Goal: Task Accomplishment & Management: Use online tool/utility

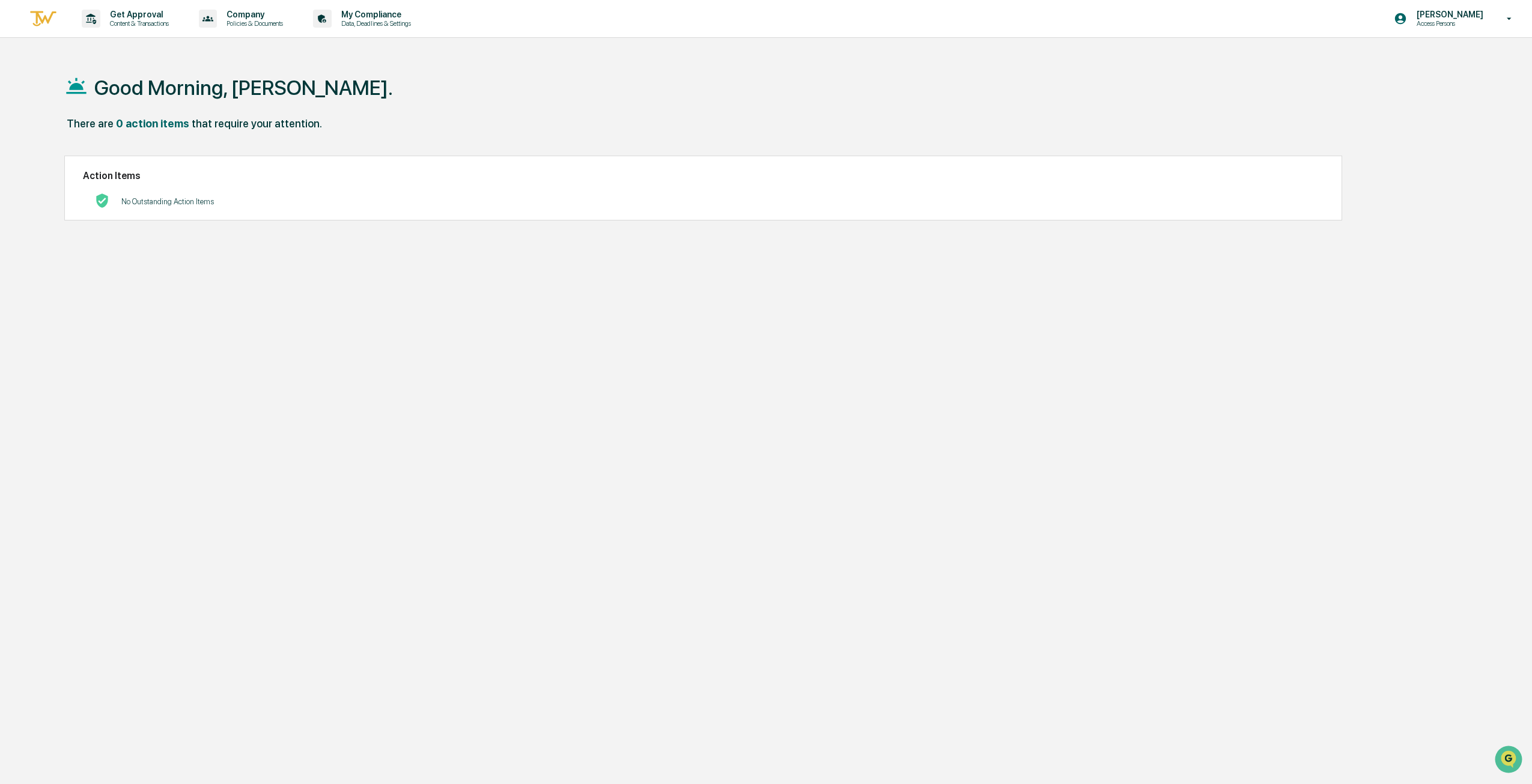
click at [132, 23] on p "Content & Transactions" at bounding box center [138, 24] width 75 height 9
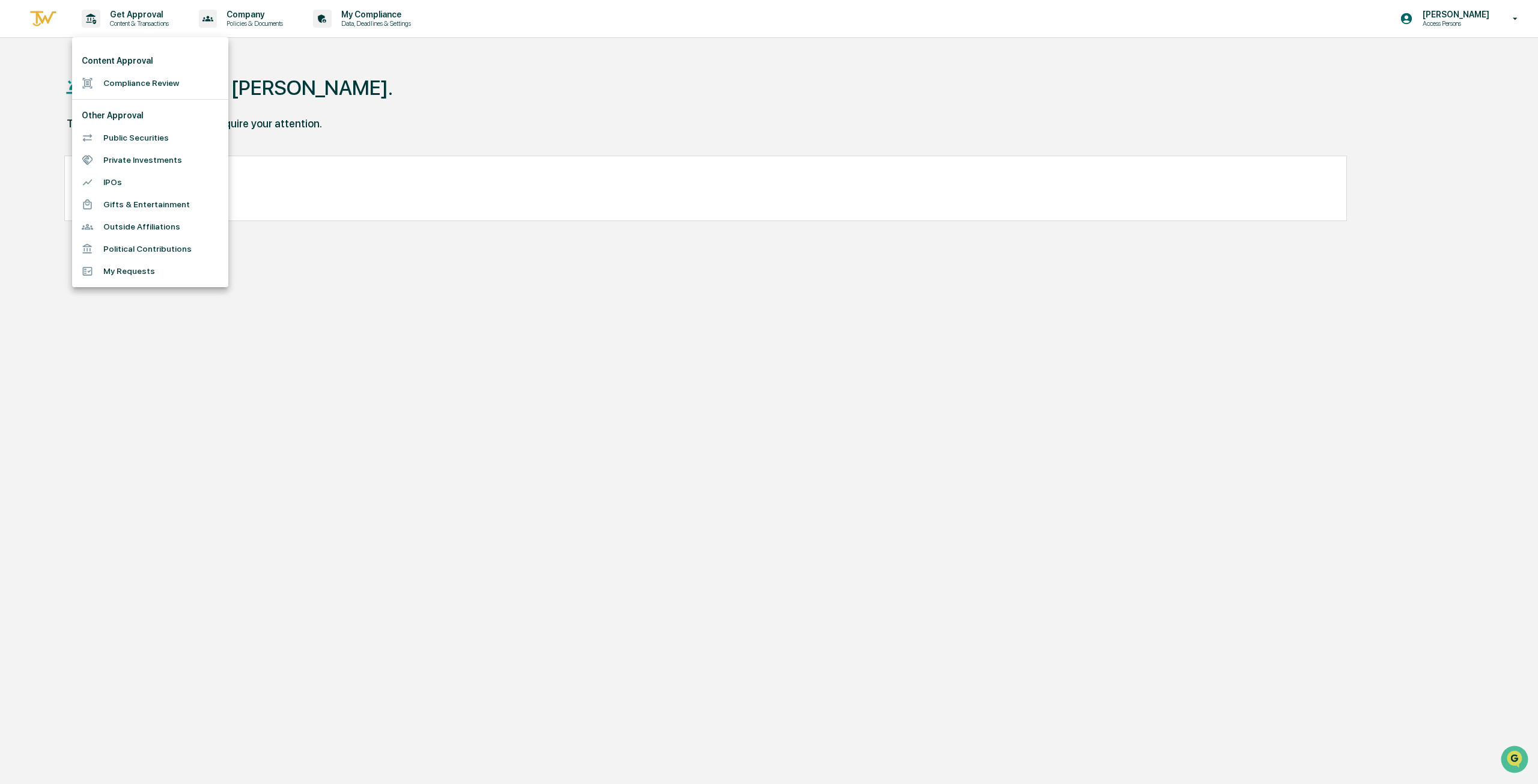
click at [392, 25] on div at bounding box center [769, 392] width 1538 height 784
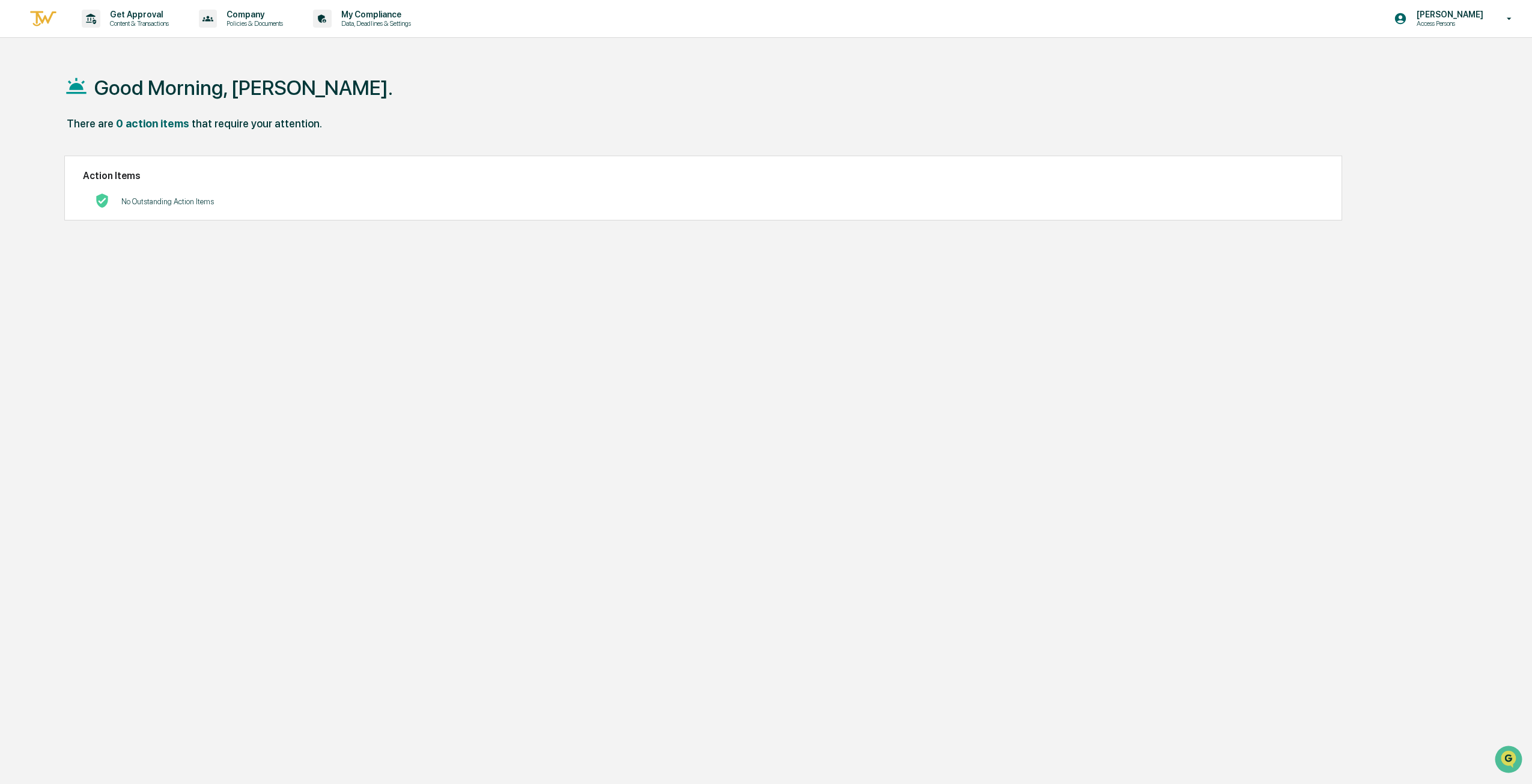
click at [371, 23] on p "Data, Deadlines & Settings" at bounding box center [374, 24] width 85 height 9
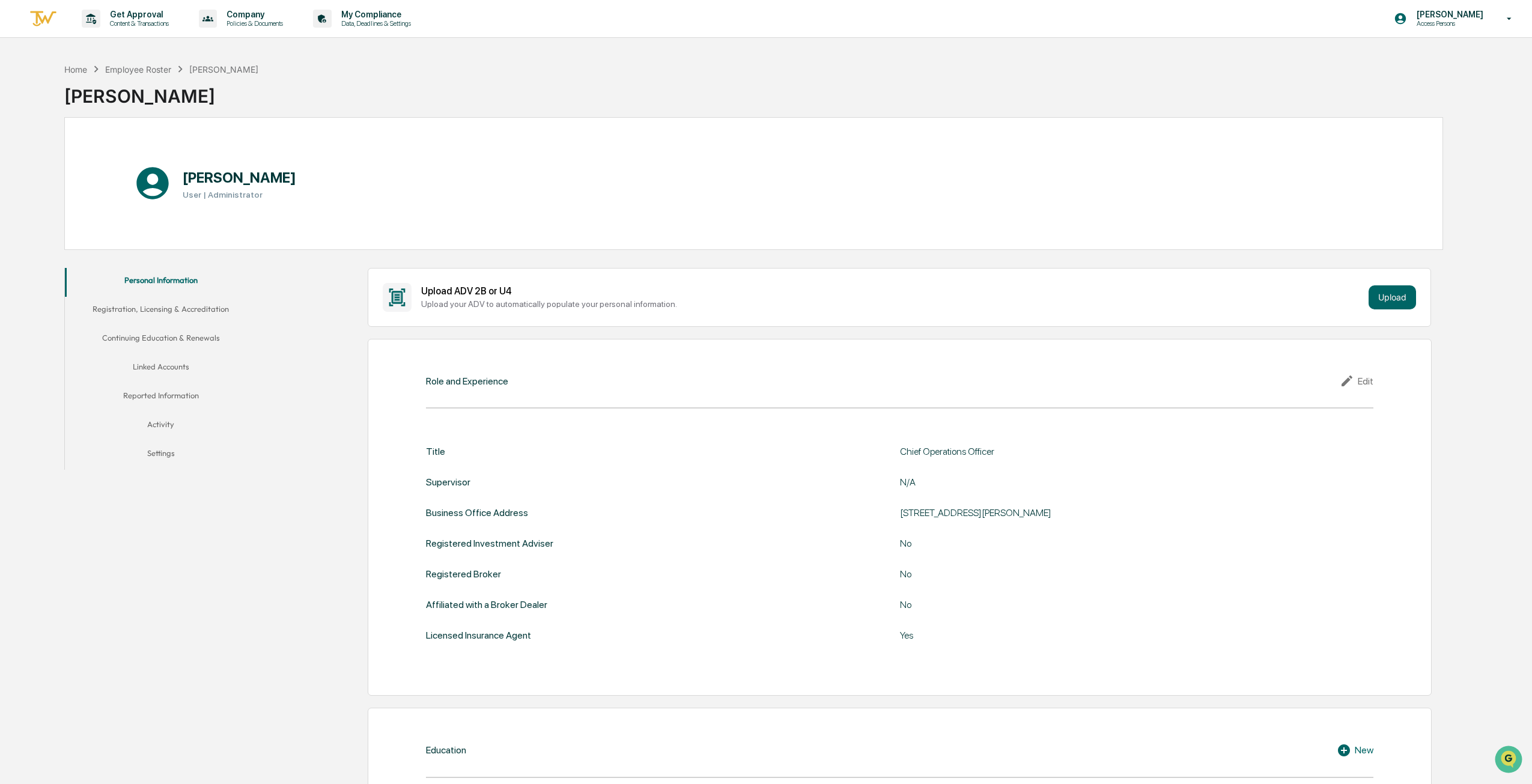
click at [155, 67] on div "Employee Roster" at bounding box center [138, 69] width 66 height 10
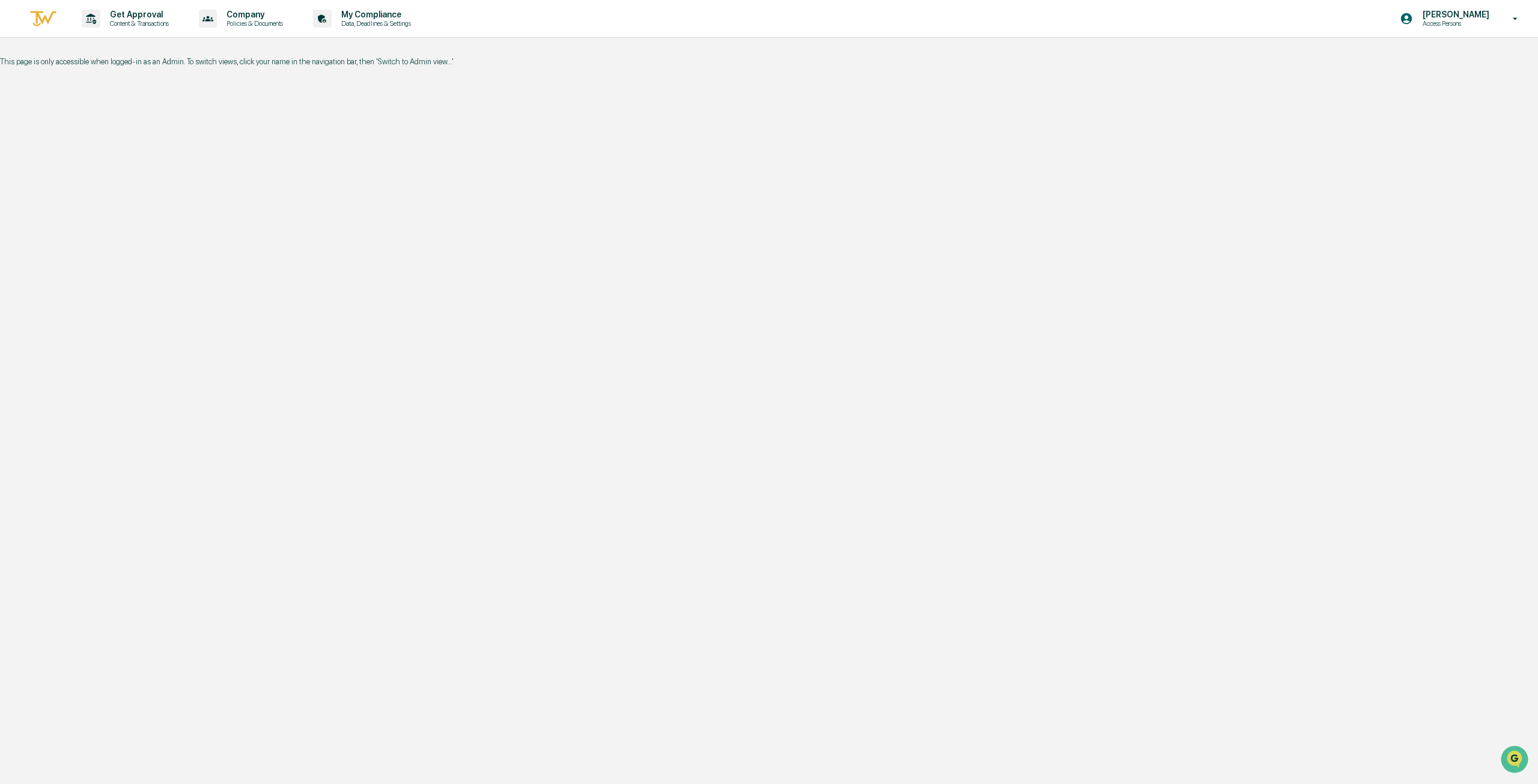
click at [1474, 23] on p "Access Persons" at bounding box center [1454, 24] width 83 height 9
click at [1416, 57] on li "Switch to Admin view..." at bounding box center [1444, 61] width 168 height 22
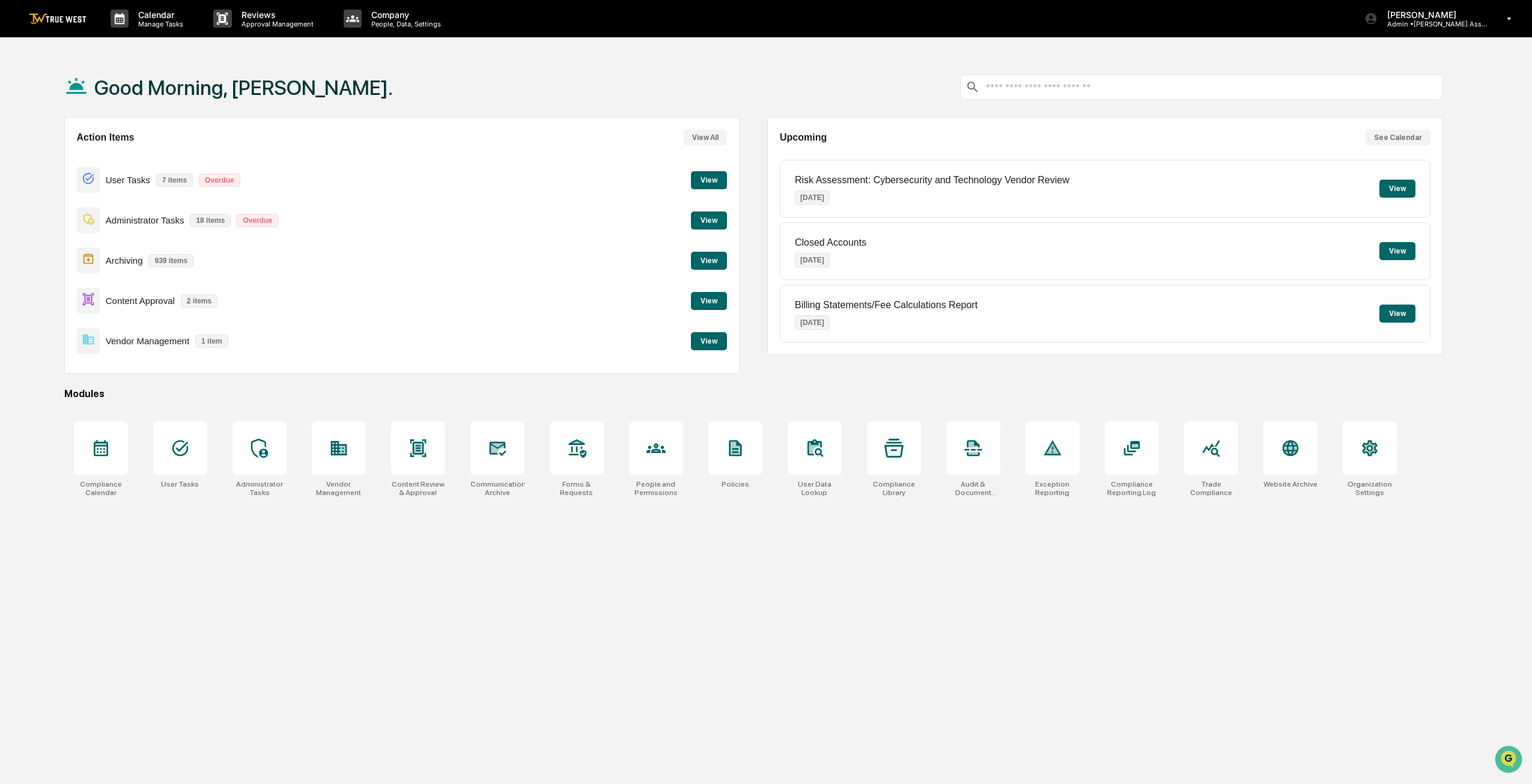
click at [716, 302] on button "View" at bounding box center [709, 300] width 36 height 18
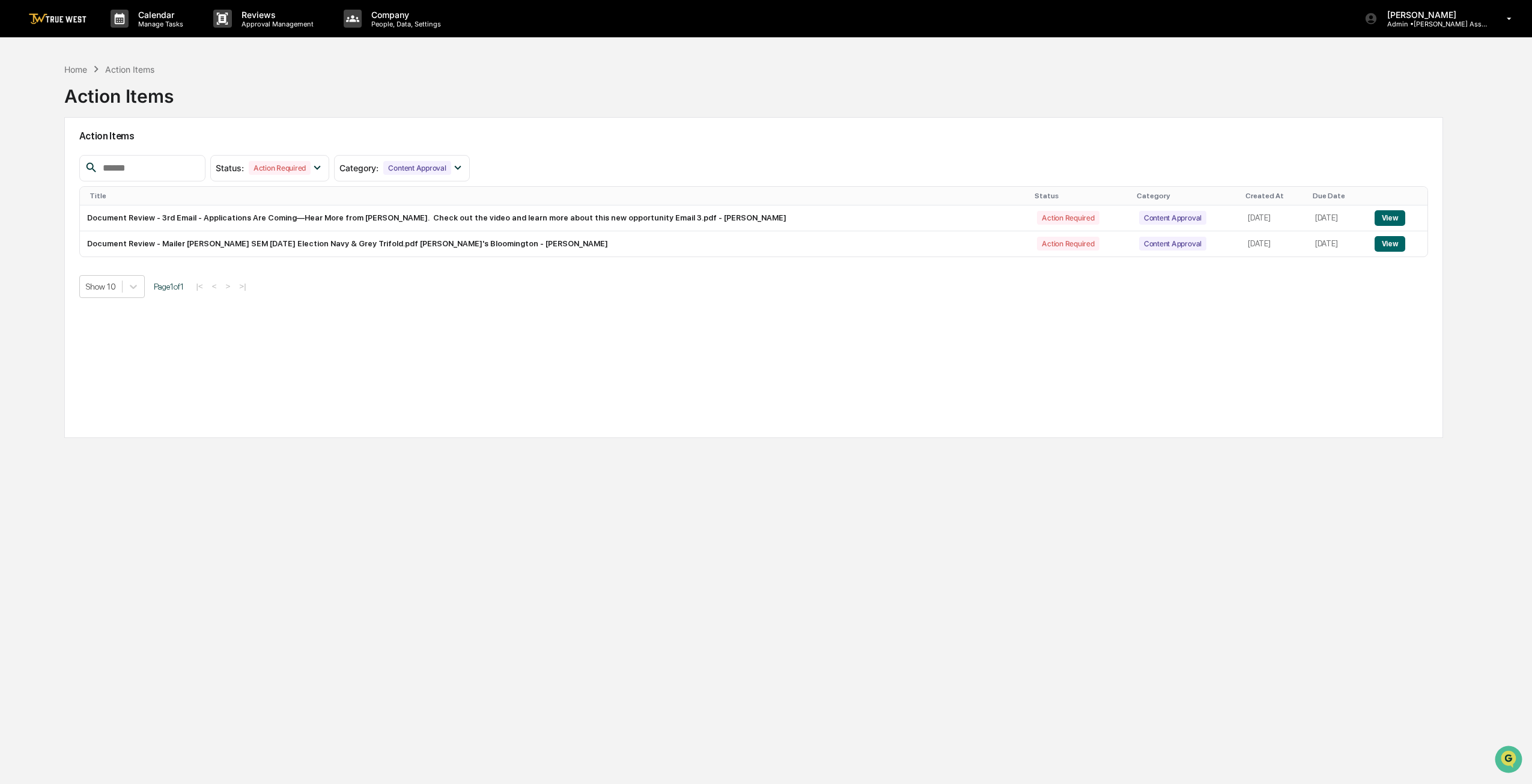
click at [1384, 217] on button "View" at bounding box center [1389, 218] width 30 height 16
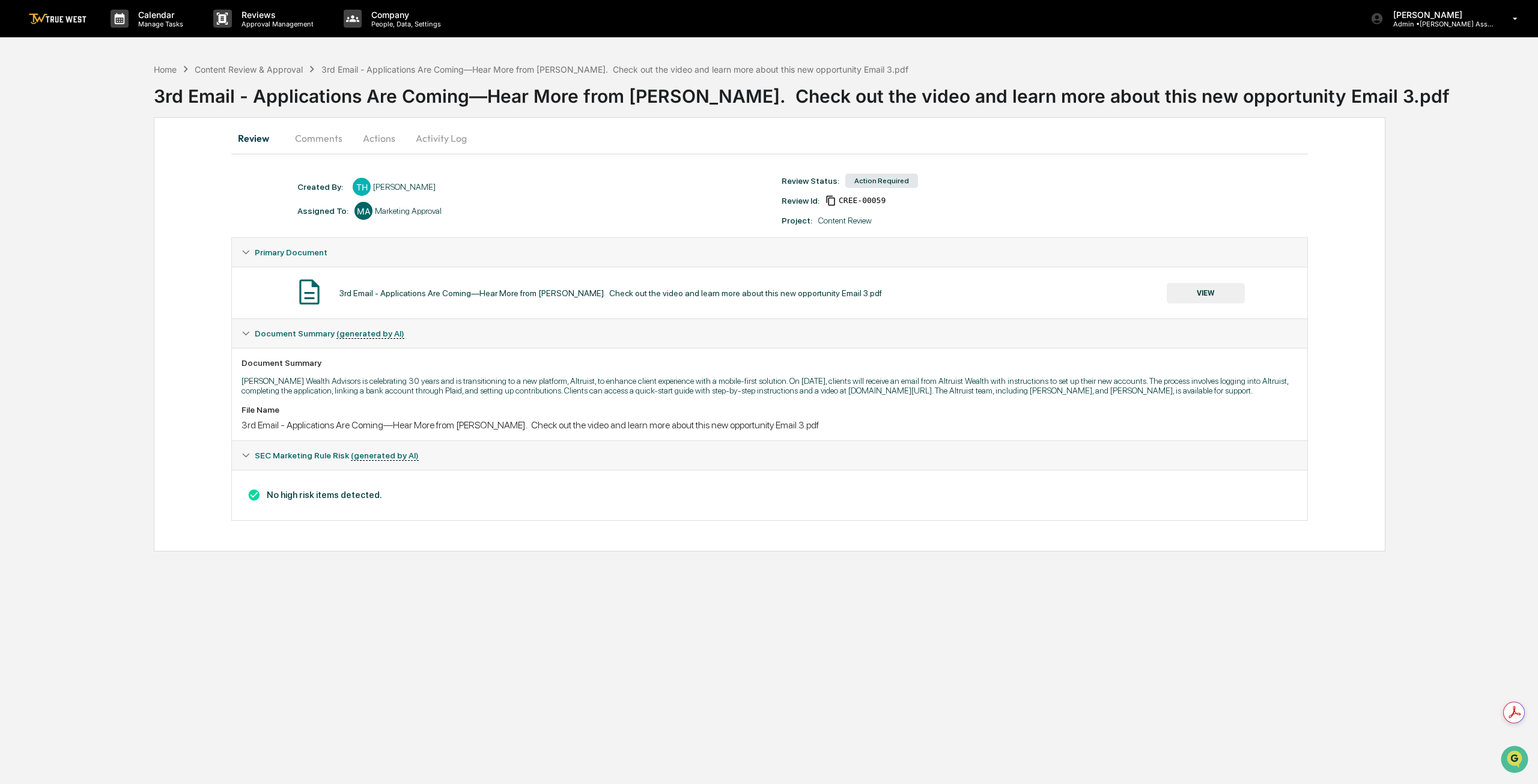
click at [388, 134] on button "Actions" at bounding box center [379, 138] width 54 height 29
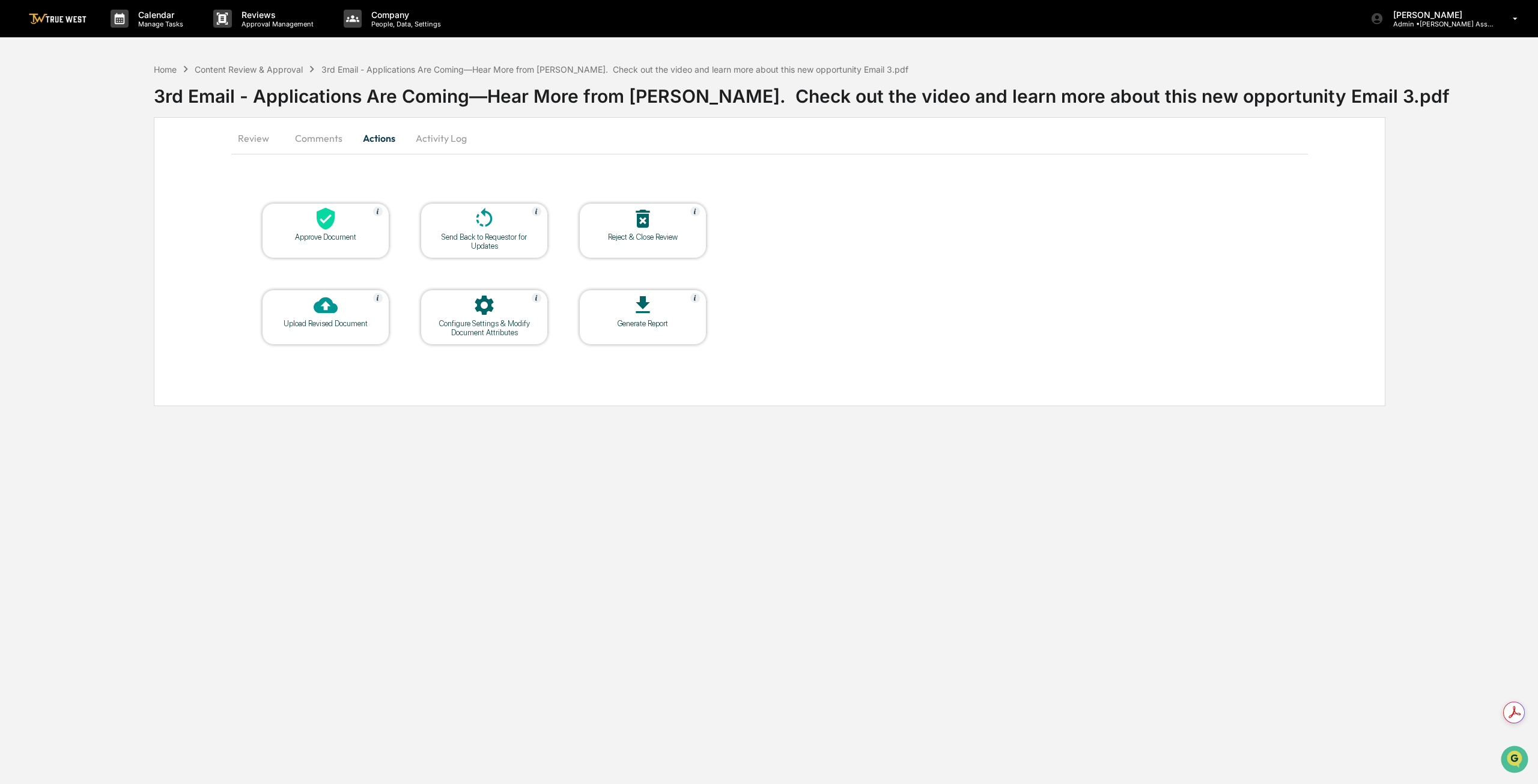
click at [344, 225] on div at bounding box center [326, 219] width 120 height 26
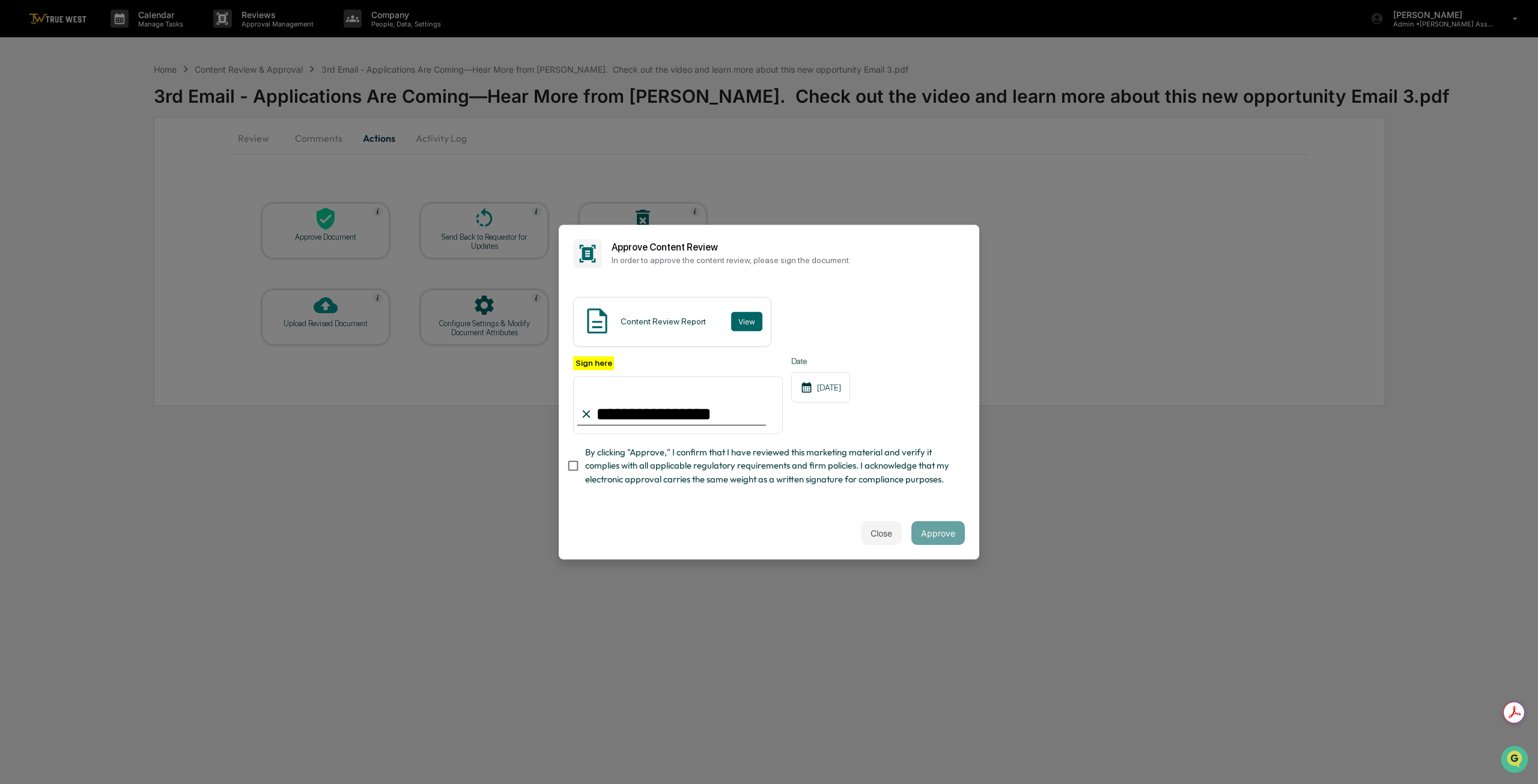
type input "**********"
click at [936, 539] on button "Approve" at bounding box center [938, 532] width 54 height 24
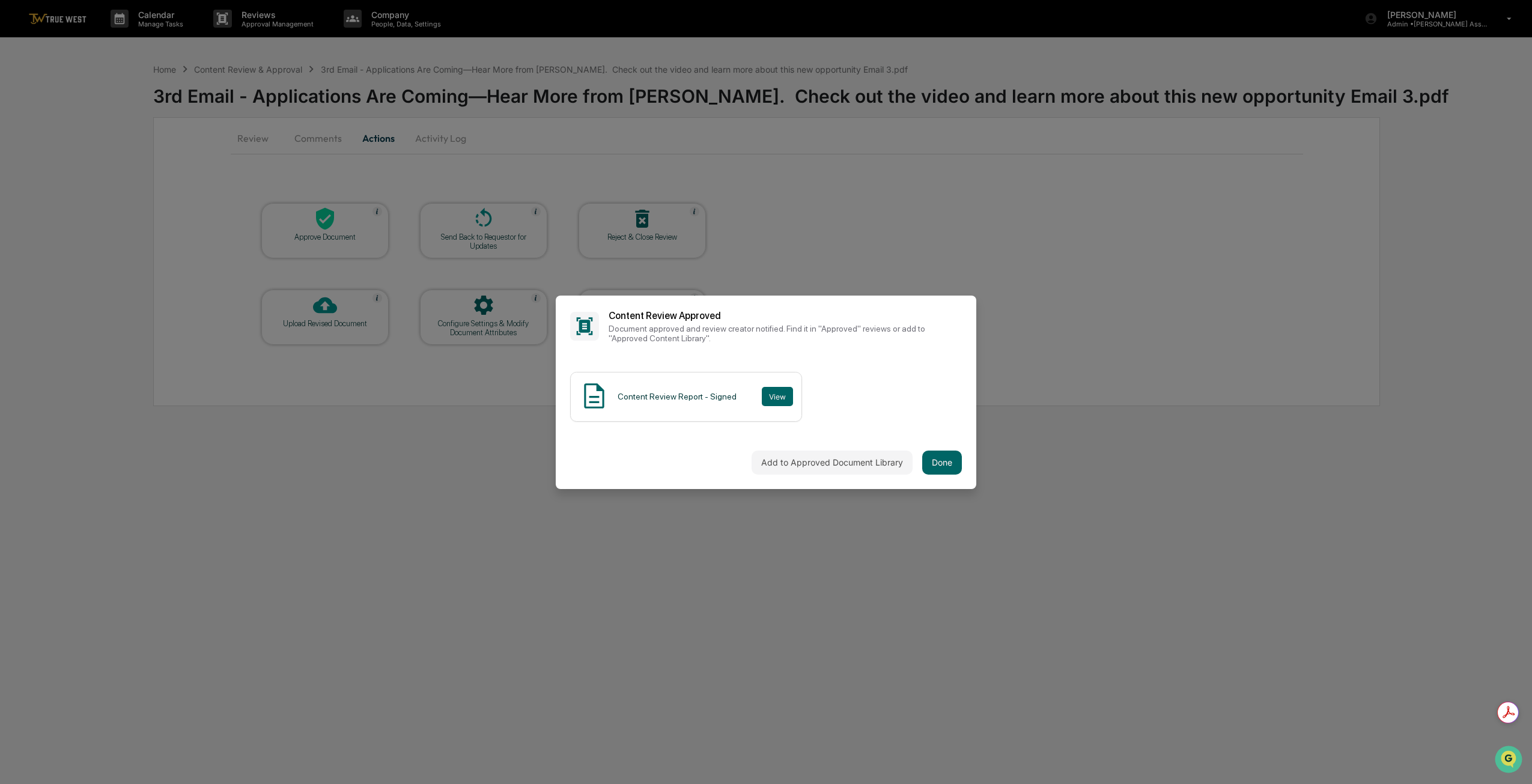
click at [951, 460] on button "Done" at bounding box center [942, 462] width 40 height 24
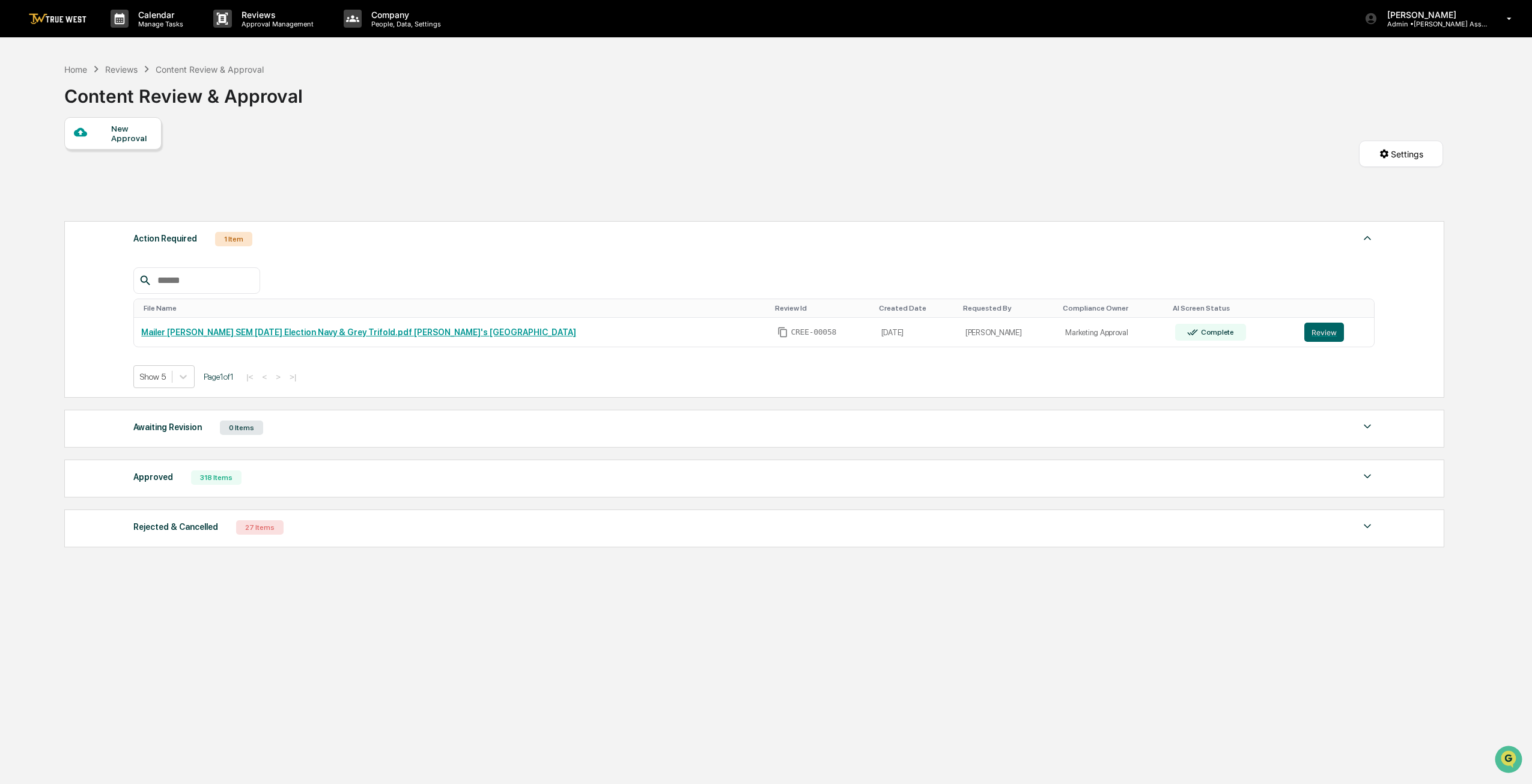
click at [1308, 330] on button "Review" at bounding box center [1323, 332] width 40 height 20
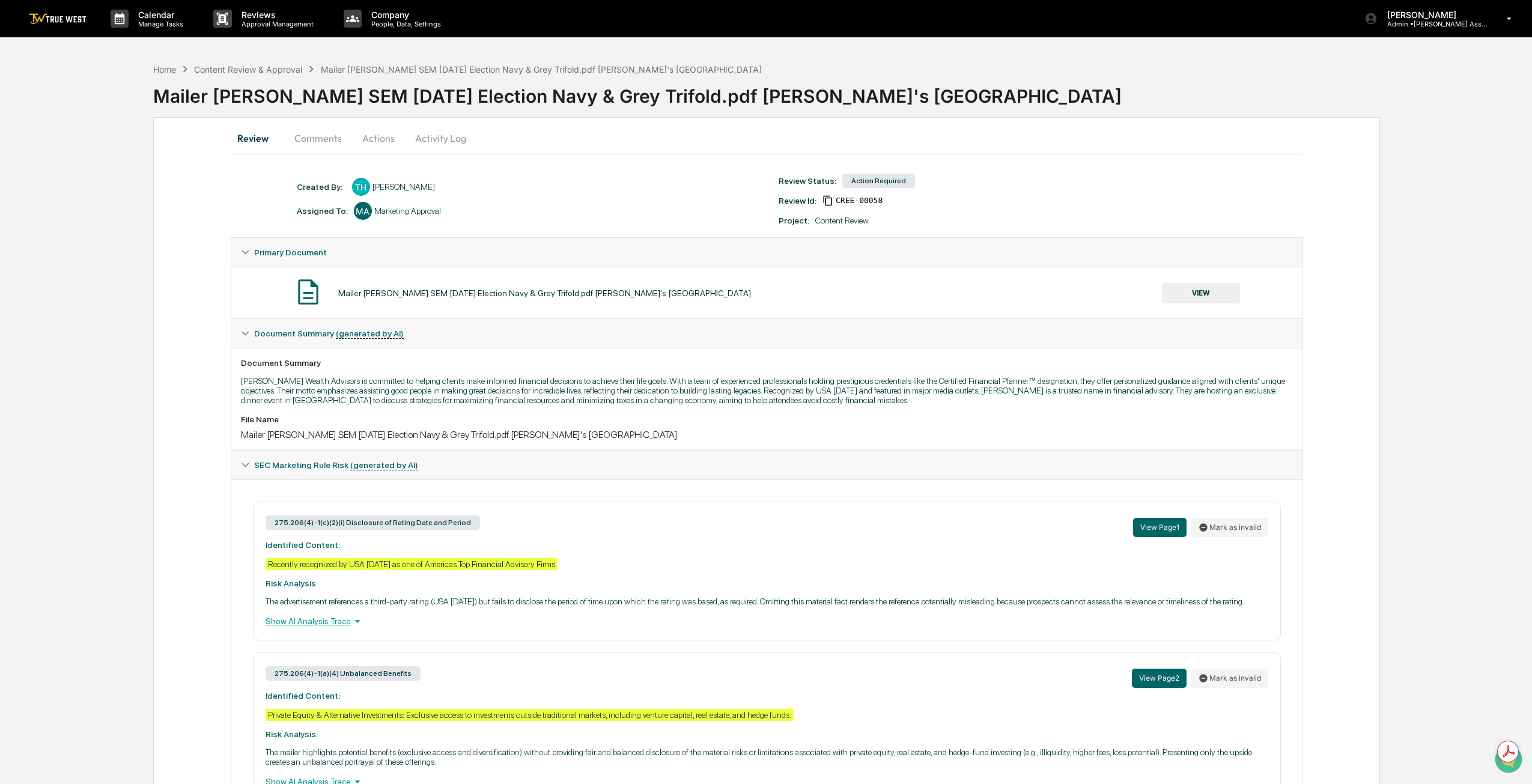
click at [1208, 292] on button "VIEW" at bounding box center [1201, 293] width 78 height 20
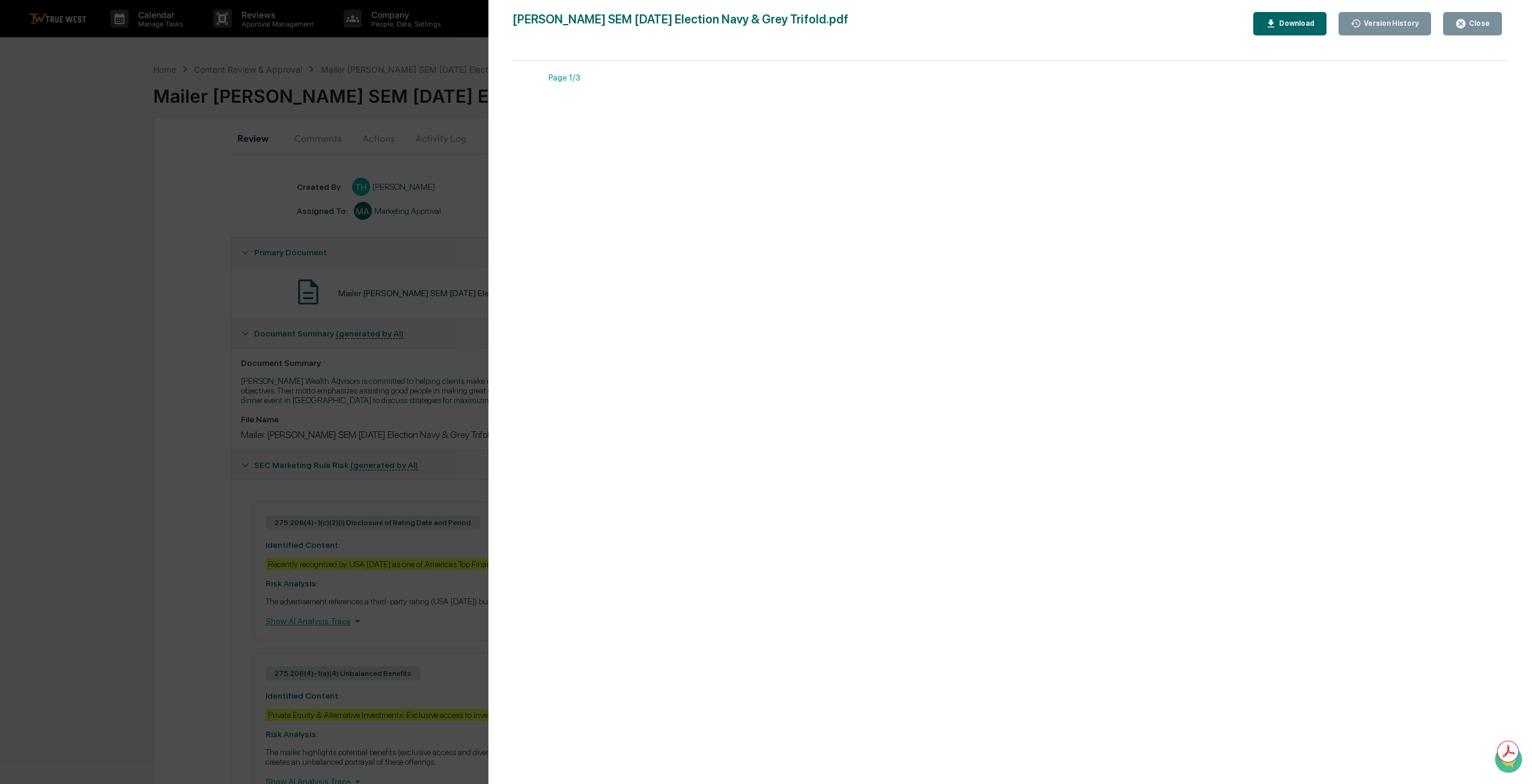
click at [1294, 20] on div "Download" at bounding box center [1295, 24] width 38 height 9
click at [1043, 28] on div "Creekmur SEM 11-11-25 Election Navy & Grey Trifold.pdf Close Version History Do…" at bounding box center [1011, 24] width 996 height 23
click at [1474, 23] on div "Close" at bounding box center [1478, 24] width 23 height 9
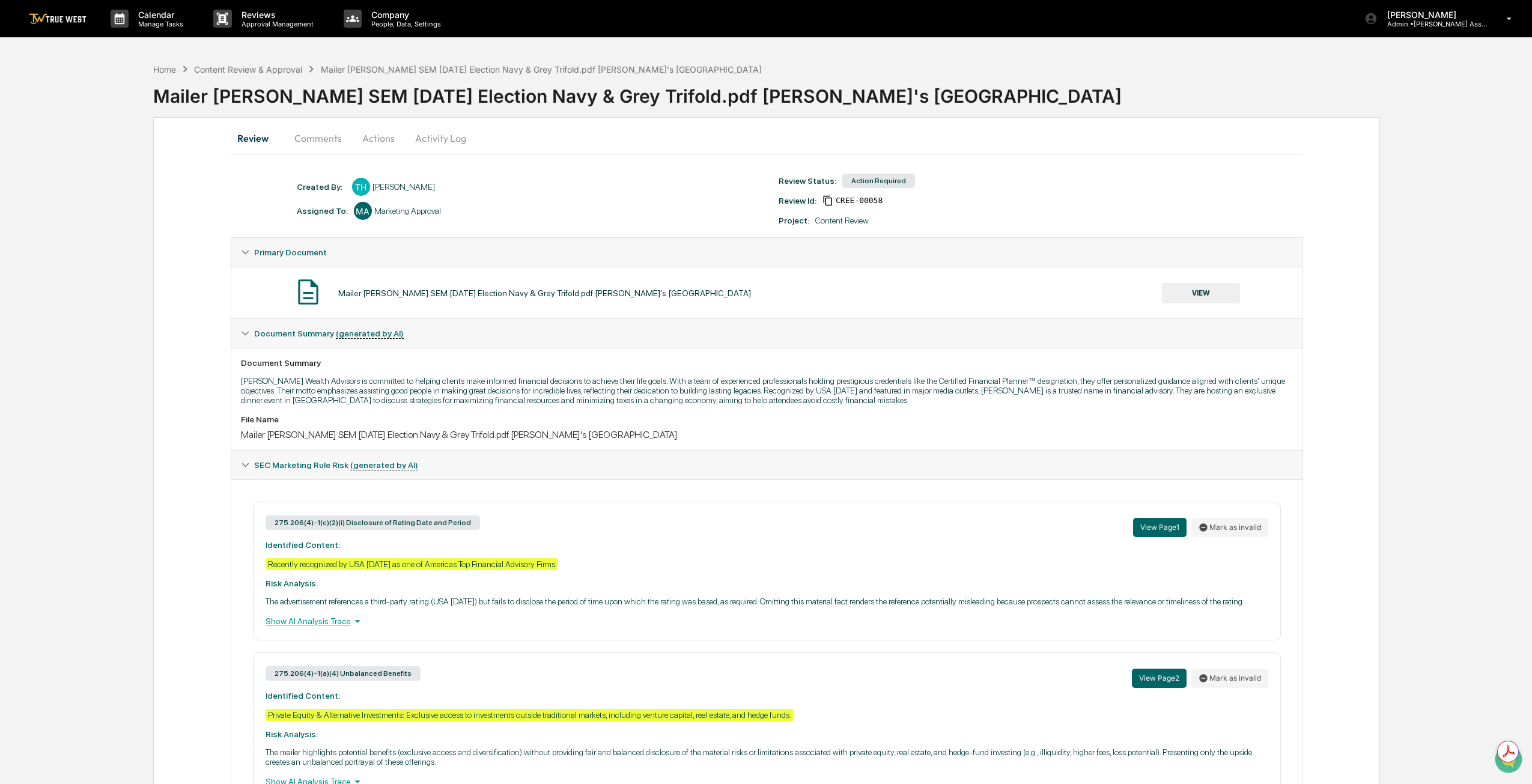
click at [387, 132] on button "Actions" at bounding box center [378, 138] width 54 height 29
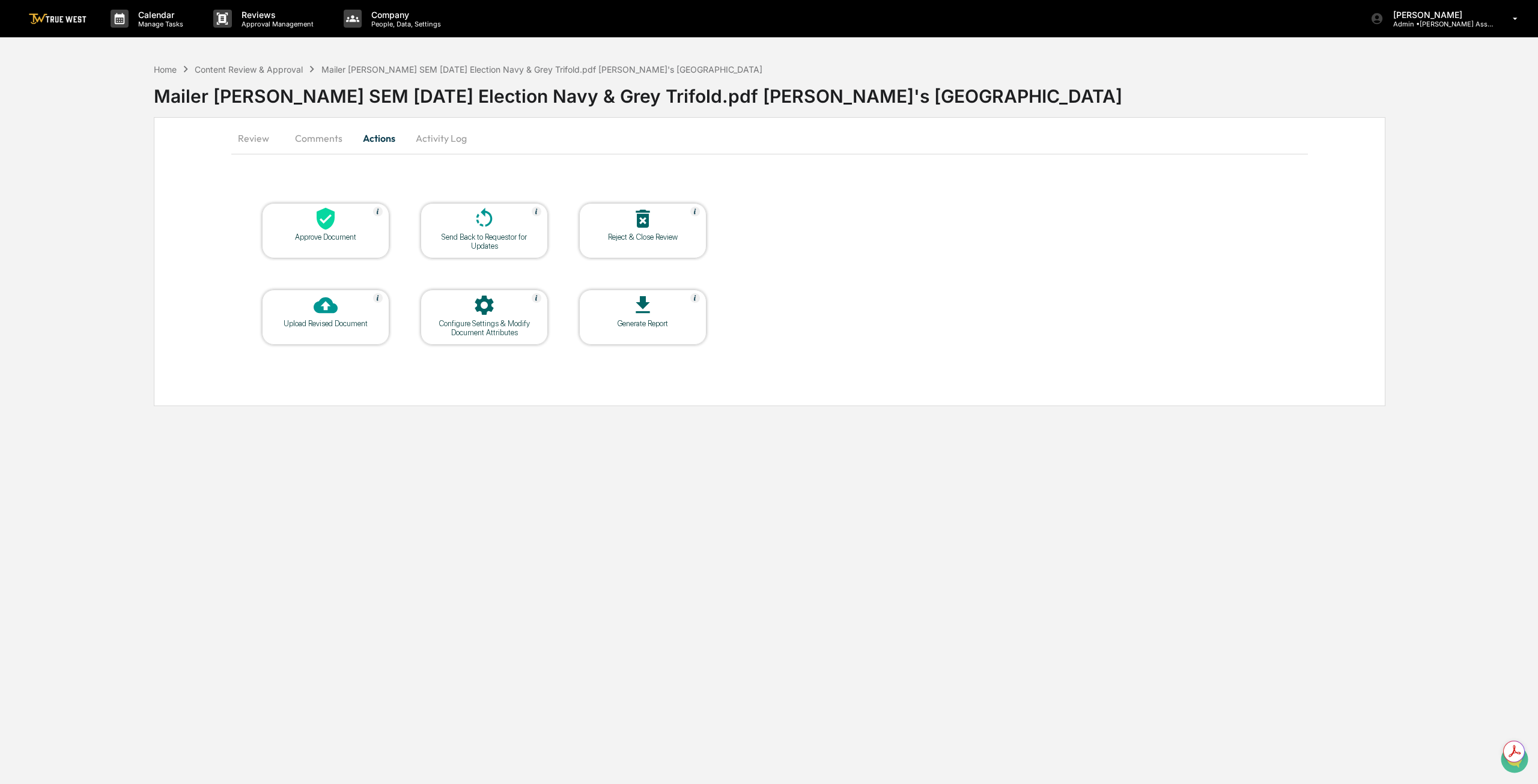
click at [316, 230] on div at bounding box center [326, 219] width 120 height 26
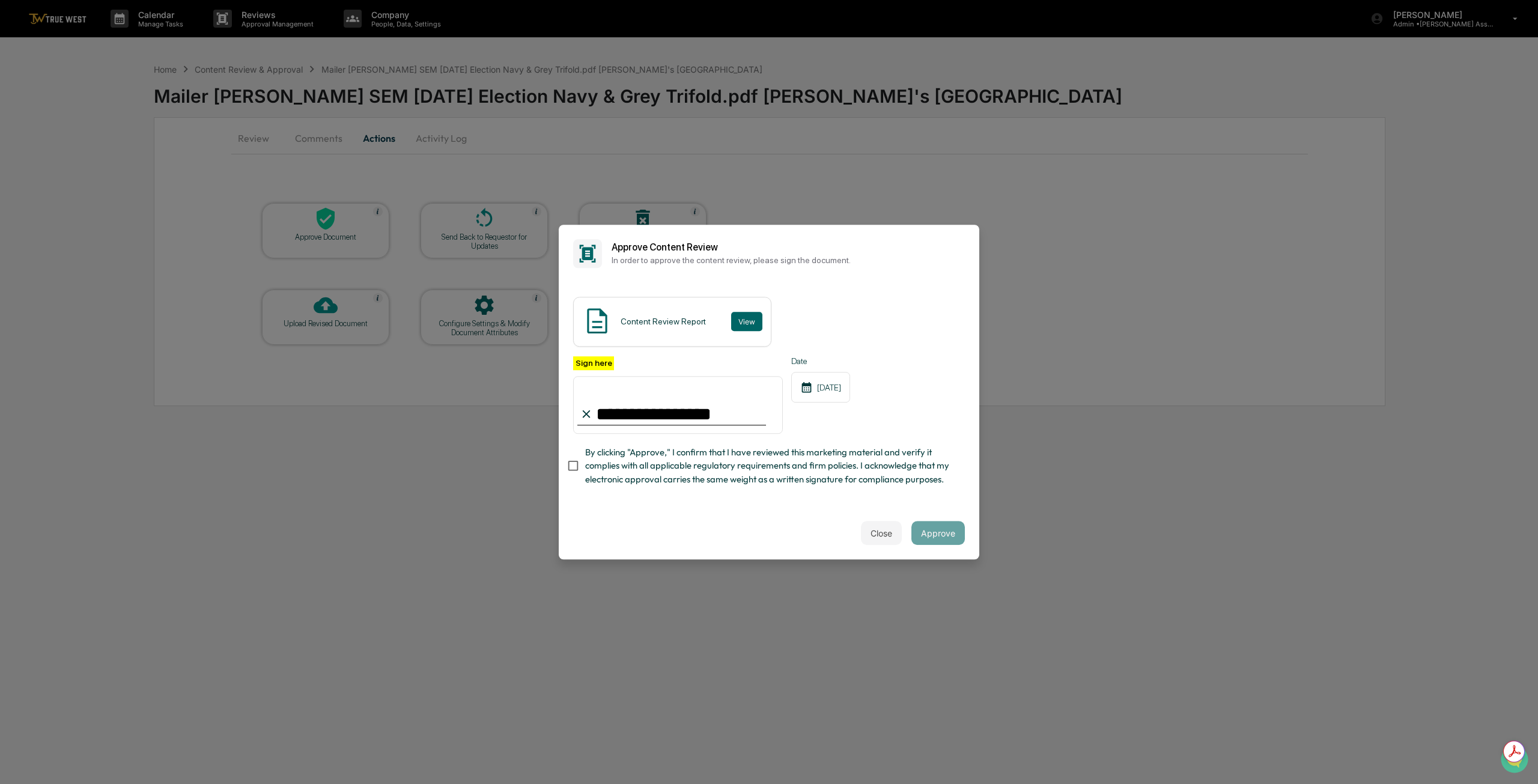
type input "**********"
click at [930, 538] on button "Approve" at bounding box center [938, 532] width 54 height 24
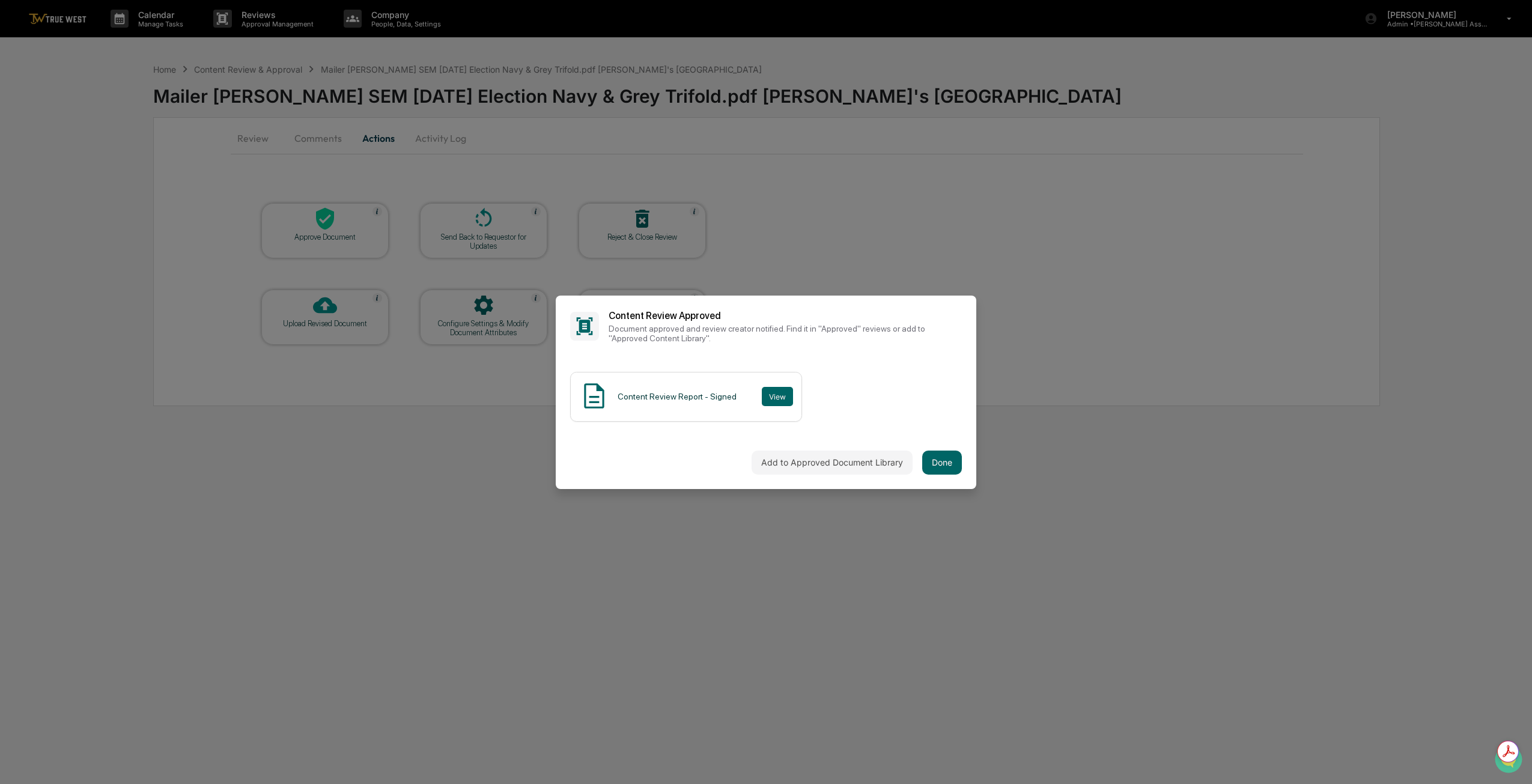
click at [944, 464] on button "Done" at bounding box center [942, 462] width 40 height 24
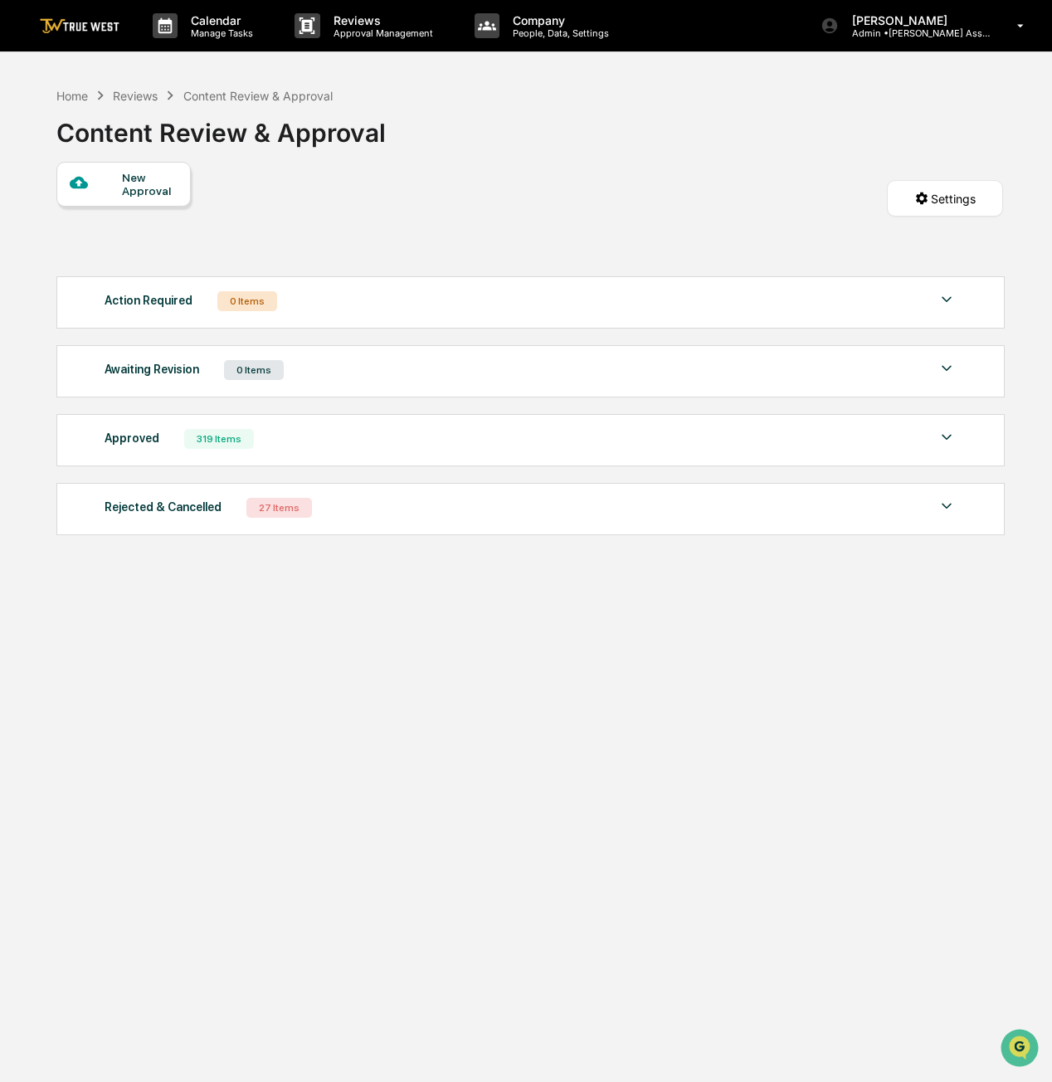
click at [521, 28] on p "People, Data, Settings" at bounding box center [558, 33] width 118 height 12
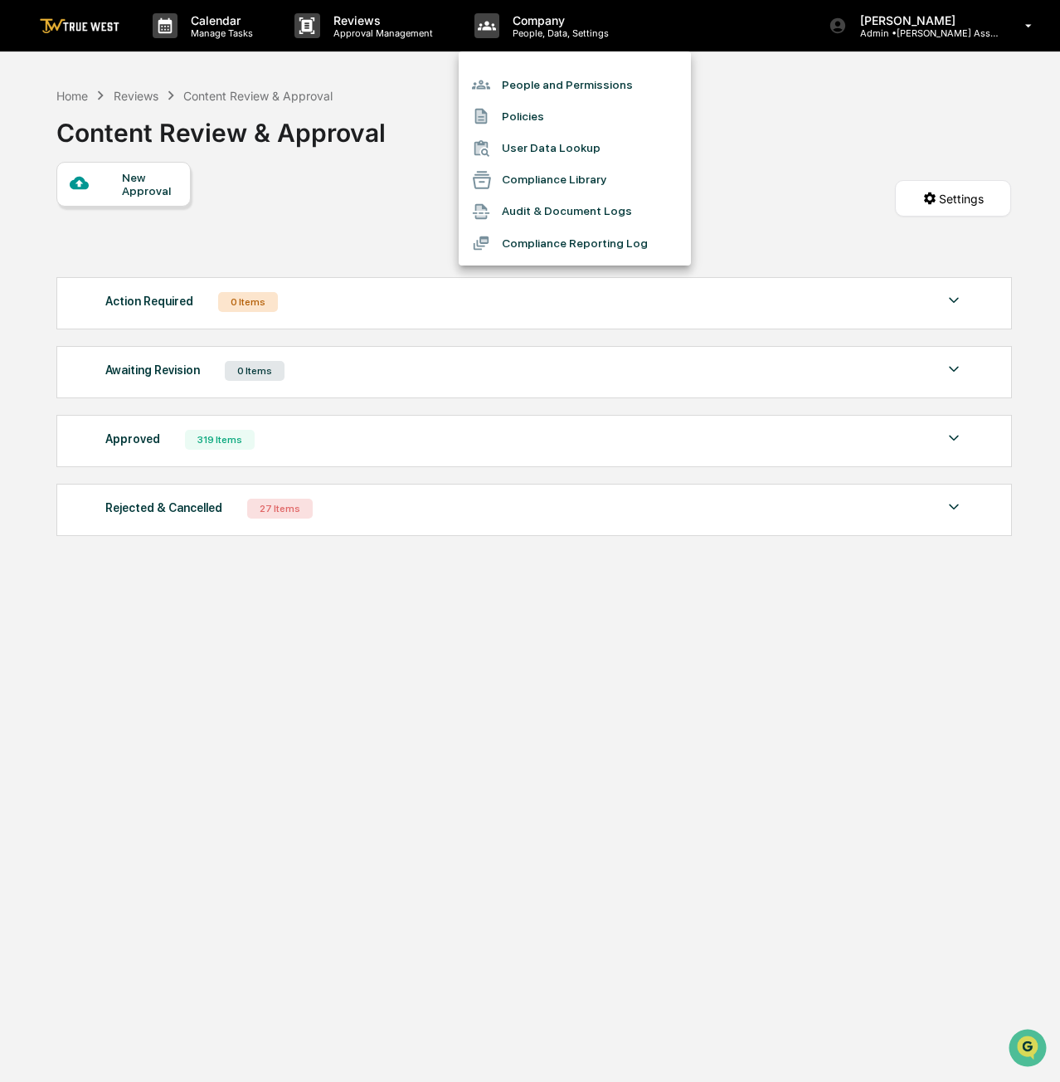
click at [774, 148] on div at bounding box center [530, 541] width 1060 height 1082
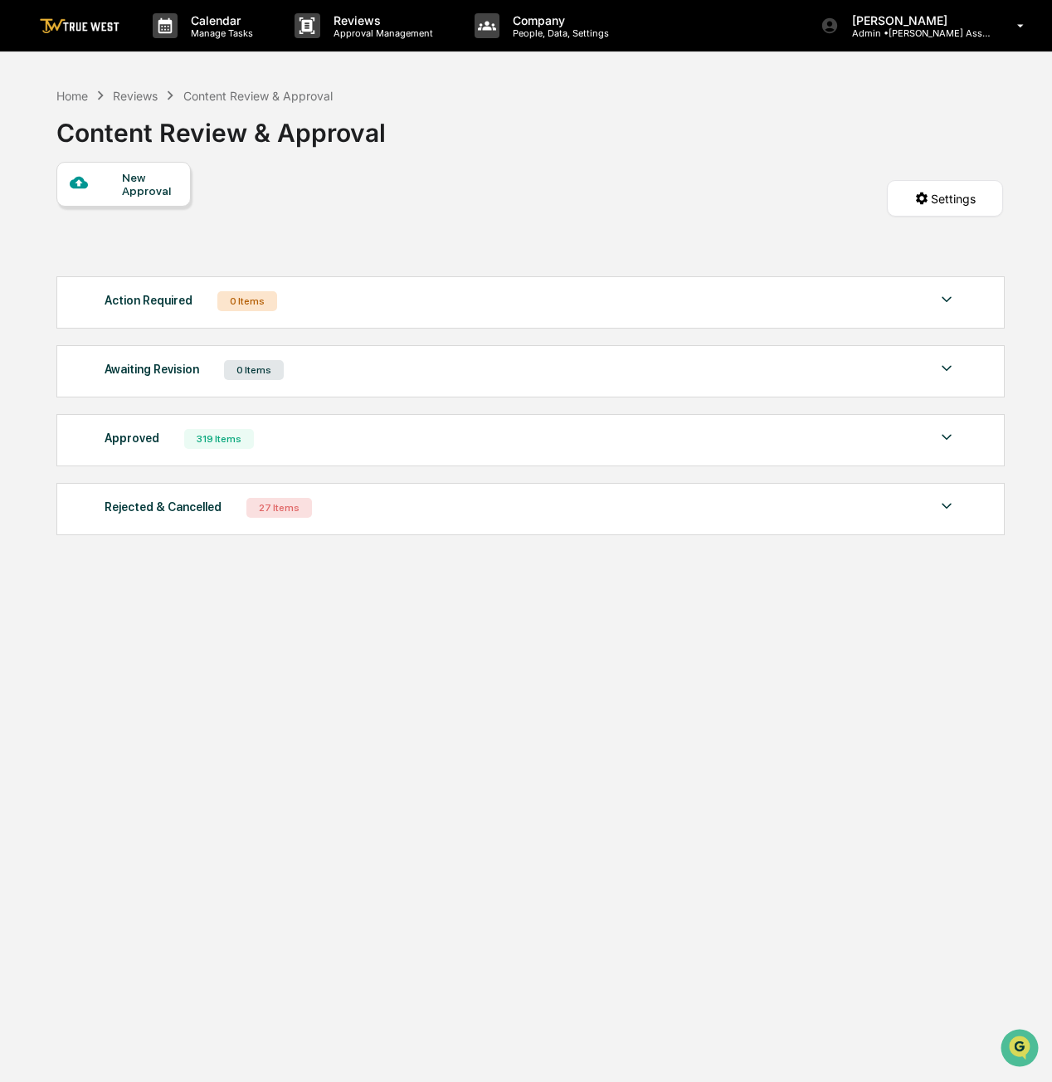
click at [983, 22] on p "[PERSON_NAME]" at bounding box center [916, 20] width 154 height 14
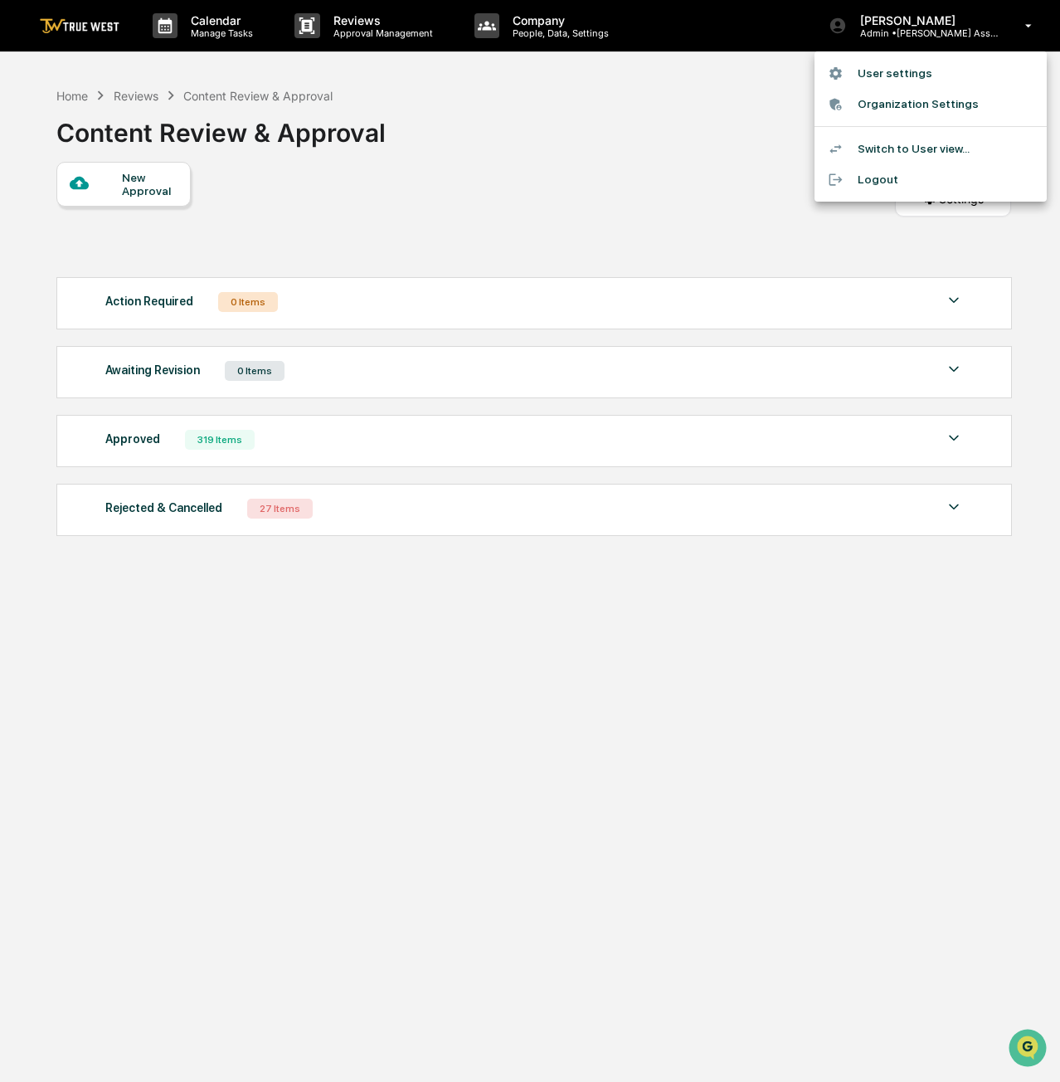
click at [670, 110] on div at bounding box center [530, 541] width 1060 height 1082
